Goal: Task Accomplishment & Management: Use online tool/utility

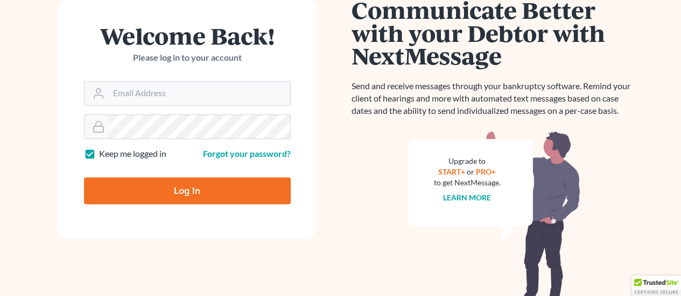
scroll to position [108, 0]
type input "[EMAIL_ADDRESS][DOMAIN_NAME]"
click at [212, 197] on input "Log In" at bounding box center [187, 191] width 207 height 27
type input "Thinking..."
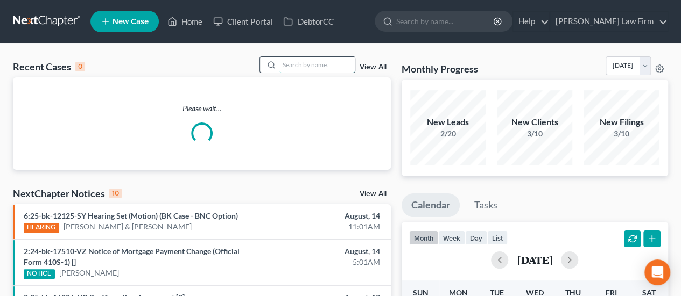
click at [309, 63] on input "search" at bounding box center [316, 65] width 75 height 16
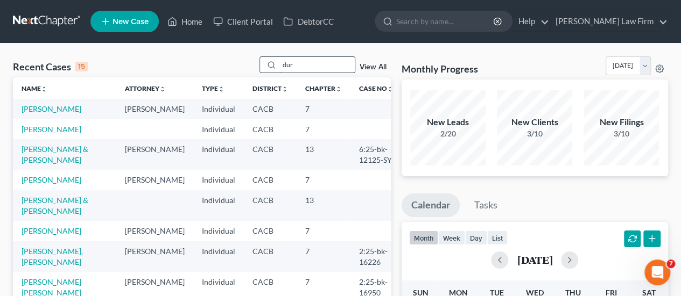
click at [310, 59] on input "dur" at bounding box center [316, 65] width 75 height 16
click at [308, 65] on input "dur" at bounding box center [316, 65] width 75 height 16
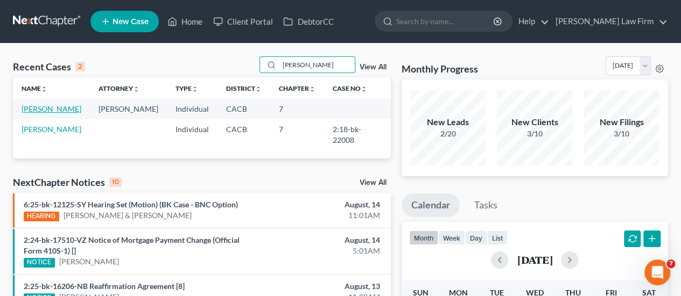
type input "duran"
click at [47, 109] on link "Duran, Jose" at bounding box center [52, 108] width 60 height 9
